Goal: Information Seeking & Learning: Learn about a topic

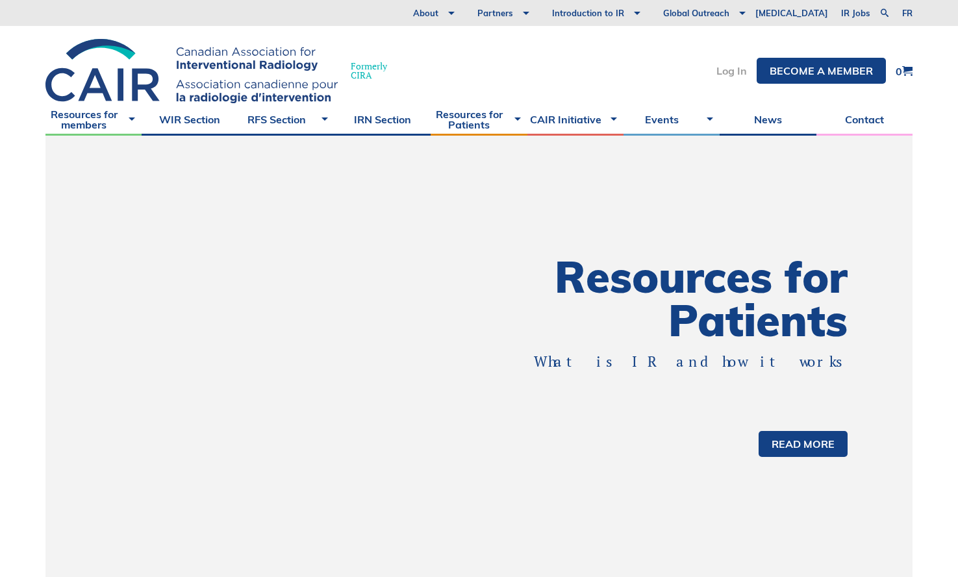
click at [730, 71] on link "Log In" at bounding box center [731, 71] width 31 height 10
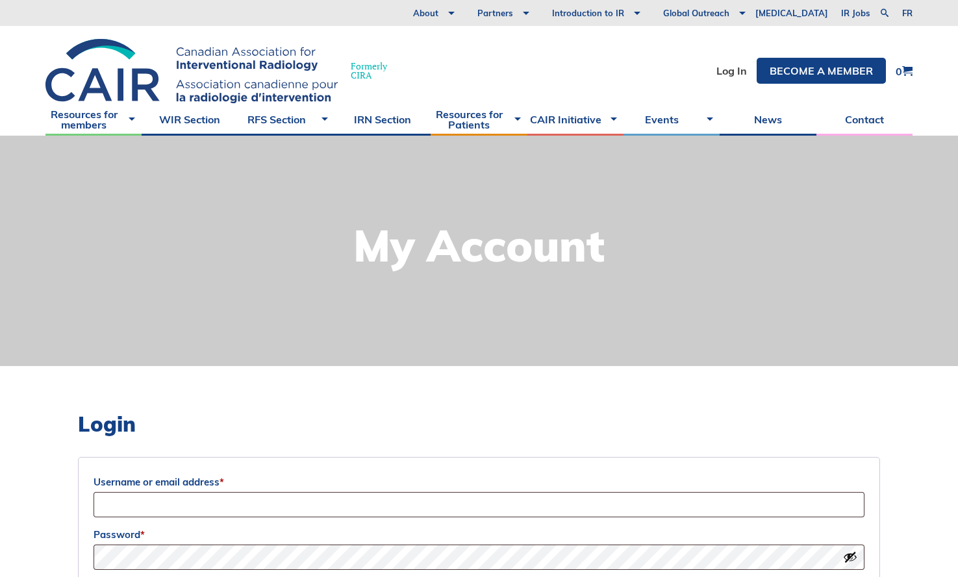
scroll to position [92, 0]
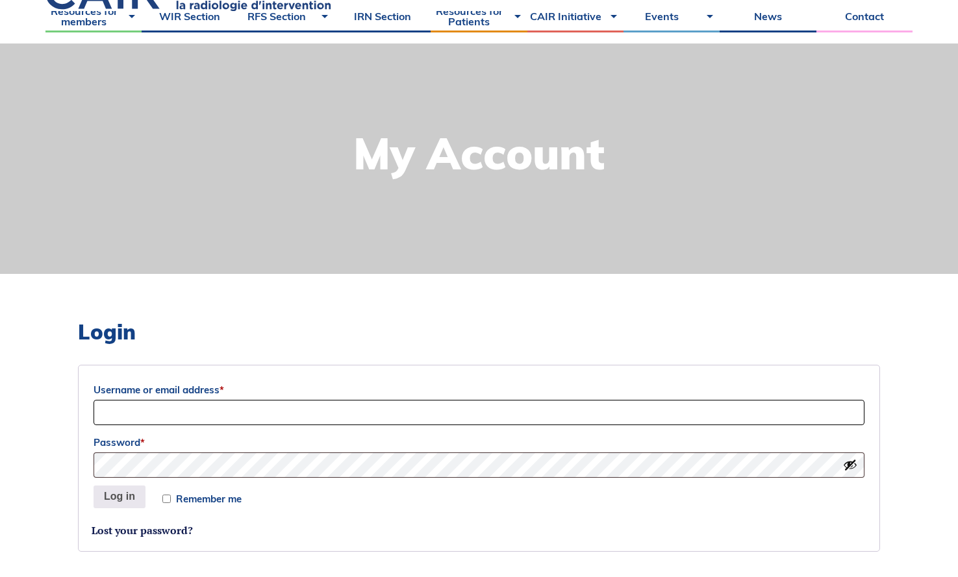
click at [423, 419] on input "Username or email address *" at bounding box center [478, 412] width 771 height 25
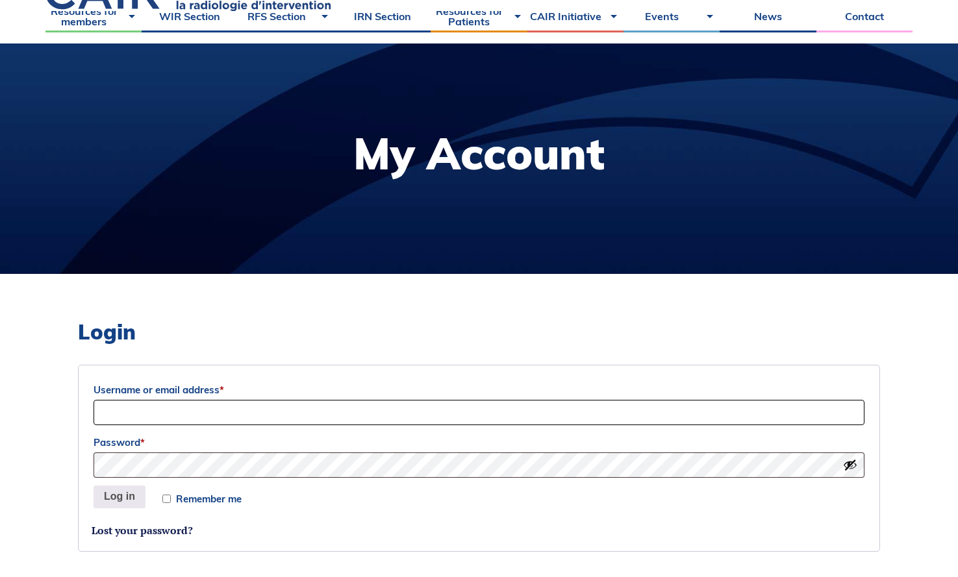
type input "egart028@uottawa.ca"
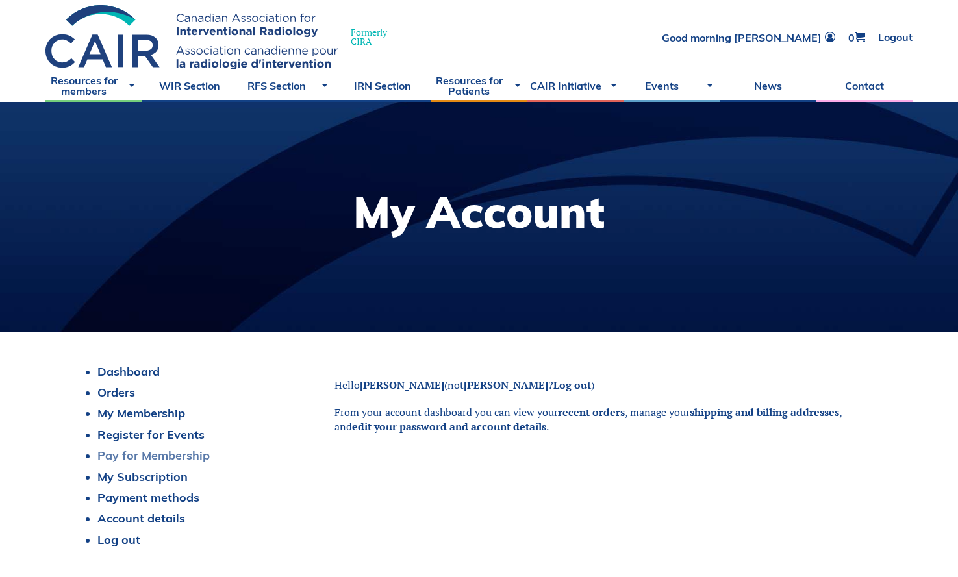
scroll to position [71, 0]
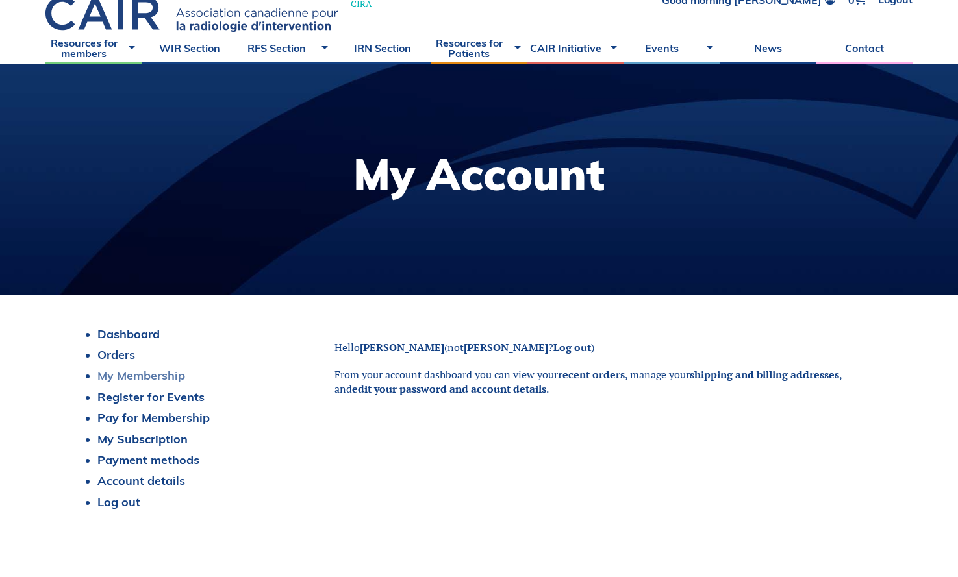
click at [143, 372] on link "My Membership" at bounding box center [141, 375] width 88 height 15
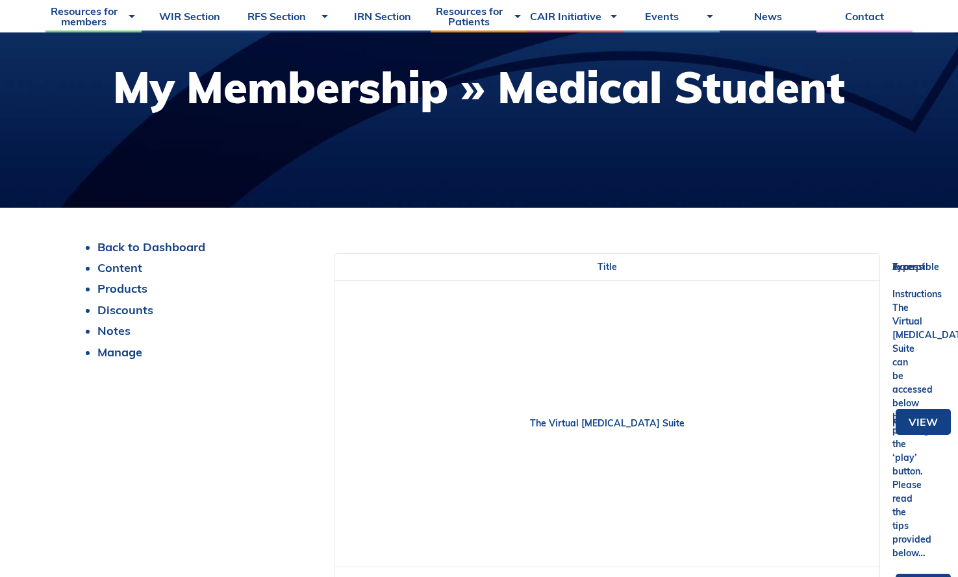
scroll to position [312, 0]
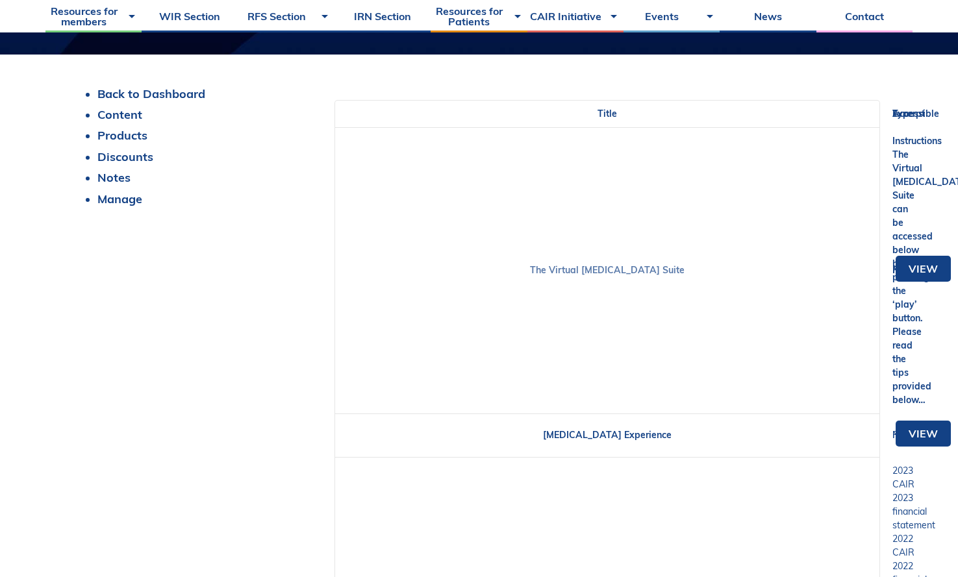
click at [635, 271] on link "The Virtual [MEDICAL_DATA] Suite" at bounding box center [607, 270] width 155 height 12
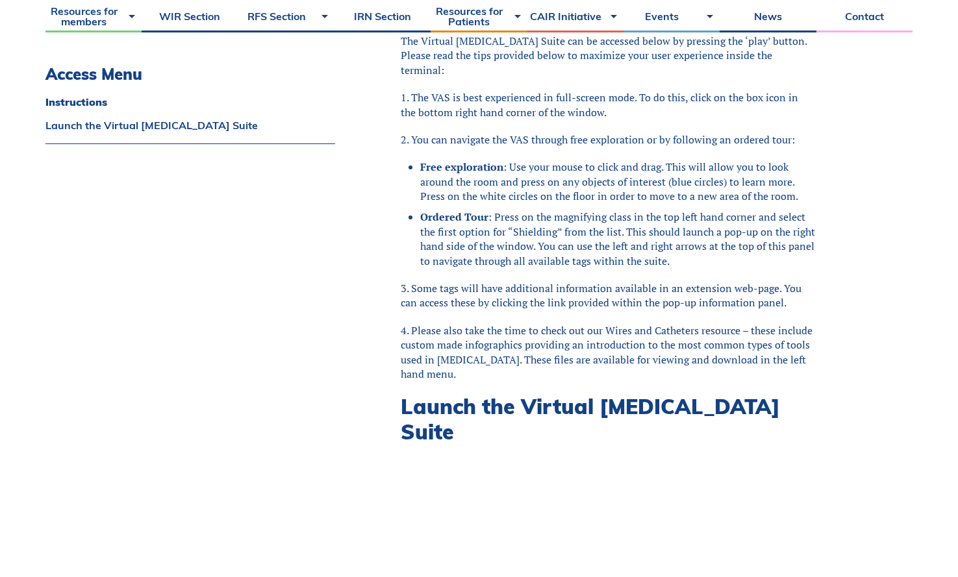
scroll to position [52, 0]
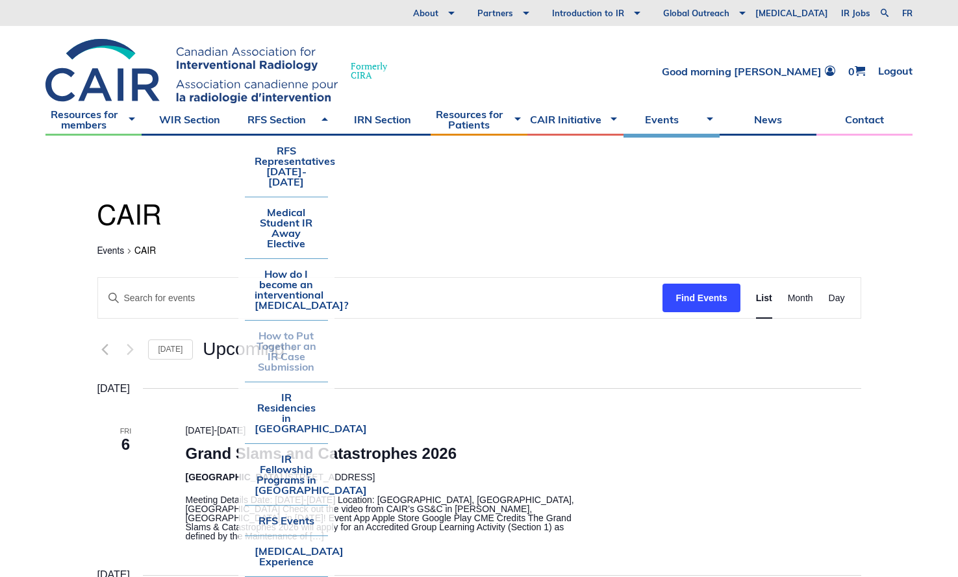
click at [297, 341] on link "How to Put Together an IR Case Submission" at bounding box center [286, 351] width 83 height 61
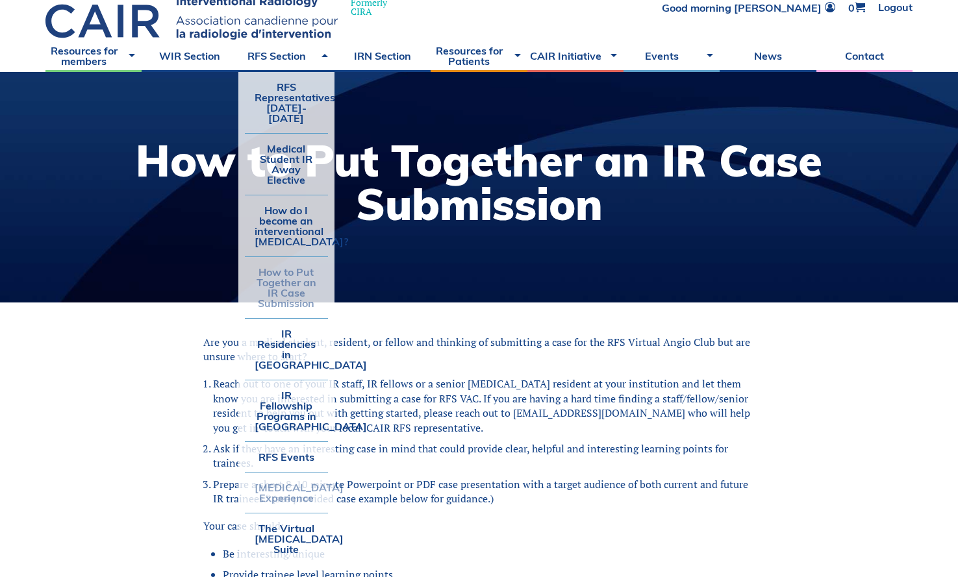
scroll to position [72, 0]
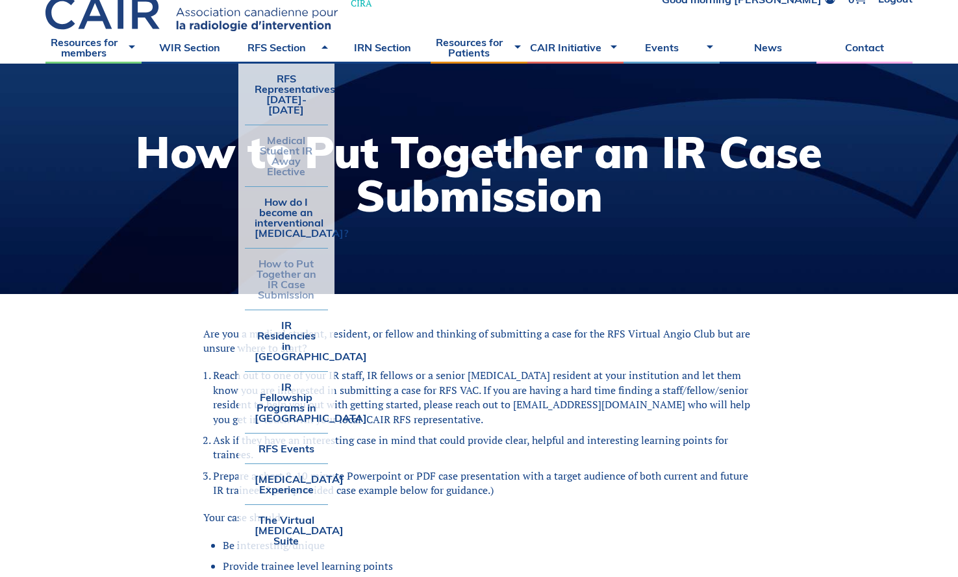
click at [286, 151] on link "Medical Student IR Away Elective" at bounding box center [286, 155] width 83 height 61
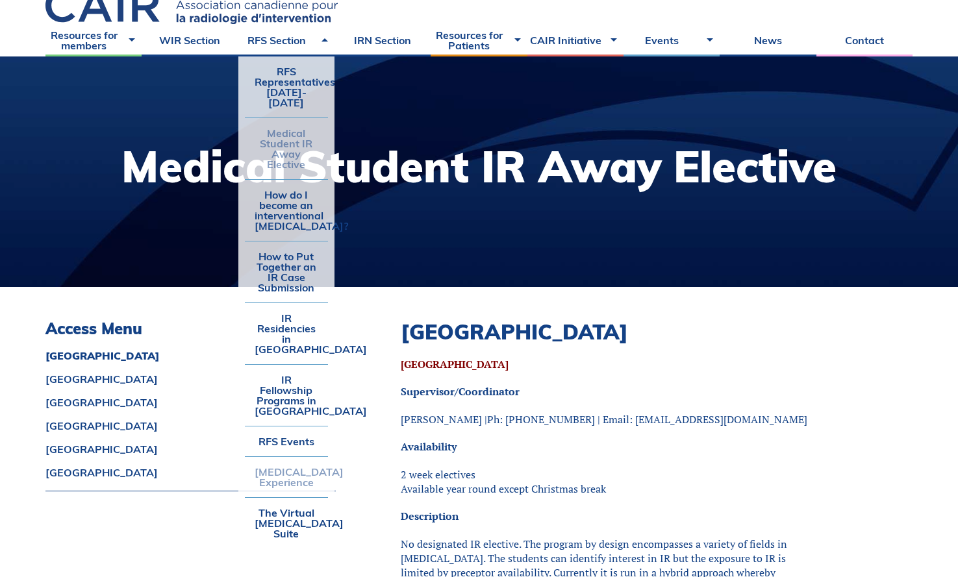
scroll to position [88, 0]
